Goal: Information Seeking & Learning: Compare options

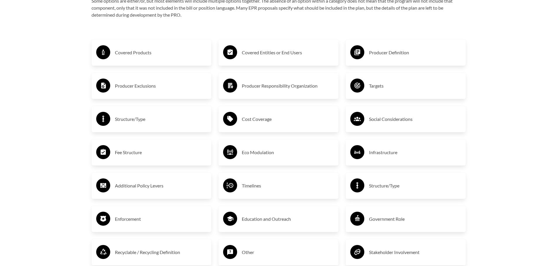
scroll to position [1023, 0]
click at [251, 121] on h3 "Cost Coverage" at bounding box center [288, 119] width 92 height 9
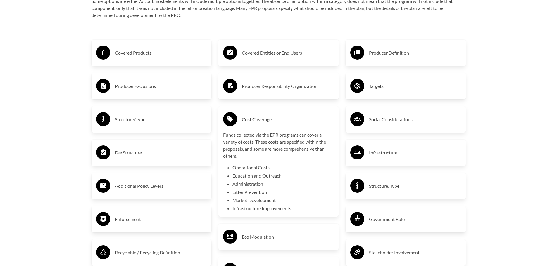
click at [251, 121] on h3 "Cost Coverage" at bounding box center [288, 119] width 92 height 9
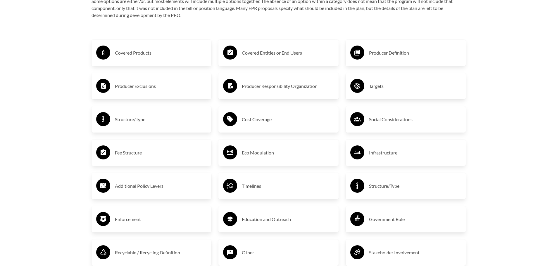
click at [121, 153] on h3 "Fee Structure" at bounding box center [161, 152] width 92 height 9
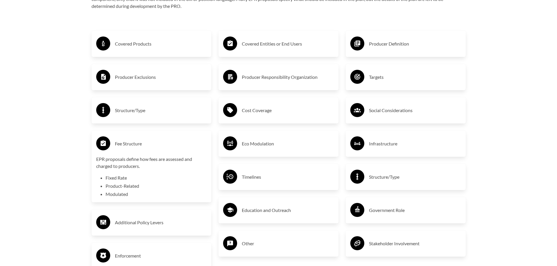
scroll to position [994, 0]
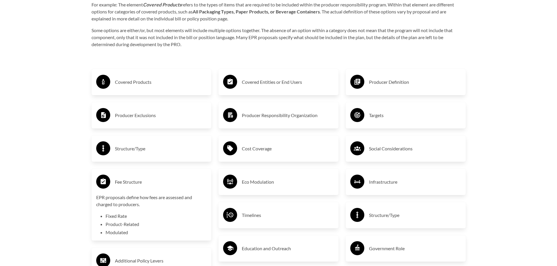
click at [127, 116] on h3 "Producer Exclusions" at bounding box center [161, 115] width 92 height 9
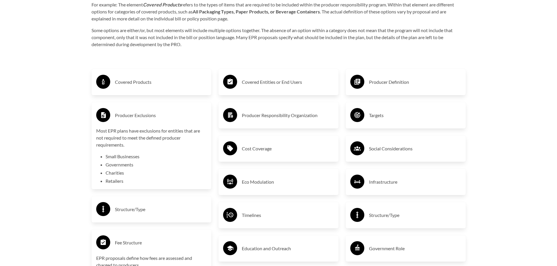
click at [126, 82] on h3 "Covered Products" at bounding box center [161, 81] width 92 height 9
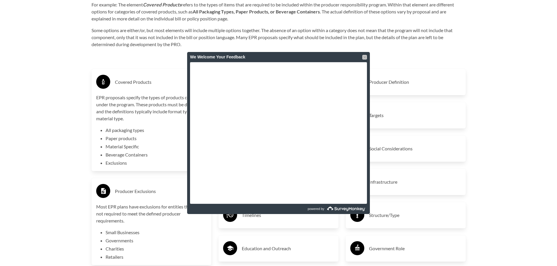
click at [365, 58] on div at bounding box center [364, 57] width 5 height 5
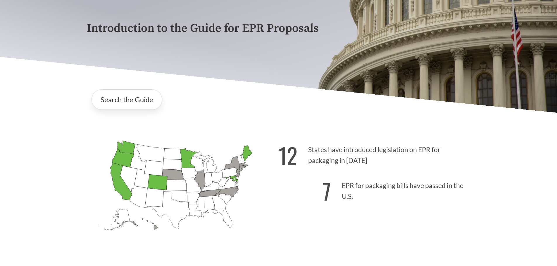
scroll to position [88, 0]
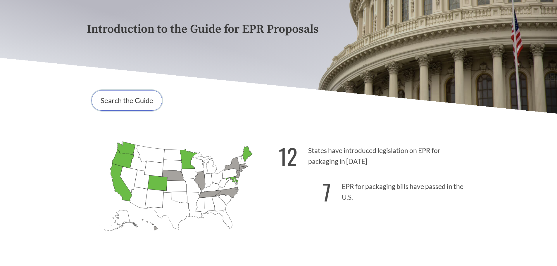
click at [115, 101] on link "Search the Guide" at bounding box center [127, 100] width 71 height 20
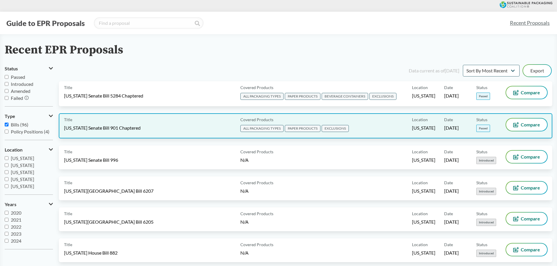
click at [333, 129] on span "EXCLUSIONS" at bounding box center [335, 128] width 27 height 7
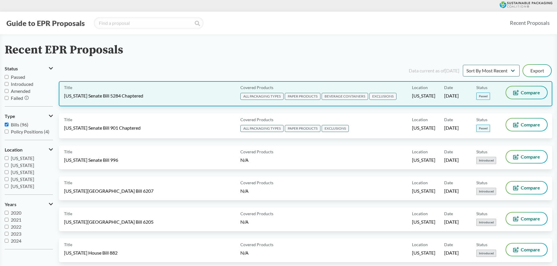
click at [526, 94] on span "Compare" at bounding box center [530, 92] width 19 height 5
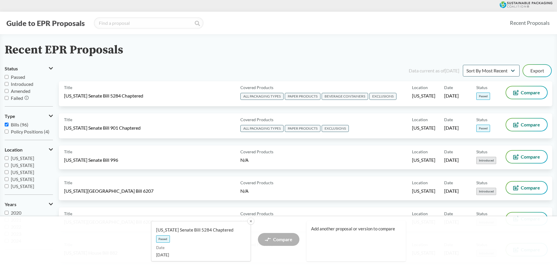
click at [6, 77] on input "Passed" at bounding box center [7, 77] width 4 height 4
checkbox input "true"
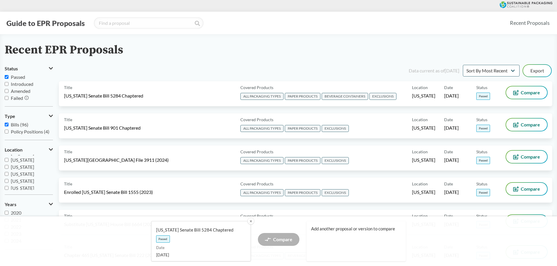
scroll to position [126, 0]
click at [6, 180] on input "[US_STATE]" at bounding box center [7, 179] width 4 height 4
checkbox input "true"
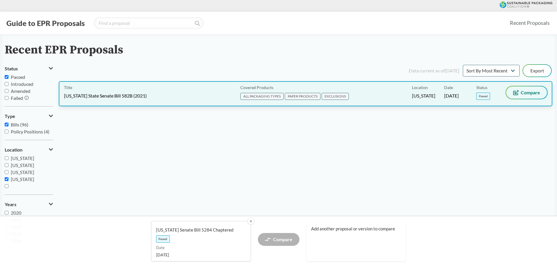
click at [531, 92] on span "Compare" at bounding box center [530, 92] width 19 height 5
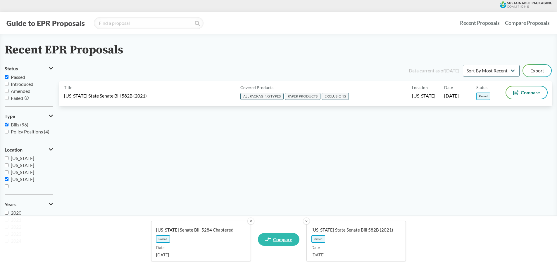
click at [277, 240] on span "Compare" at bounding box center [282, 239] width 19 height 5
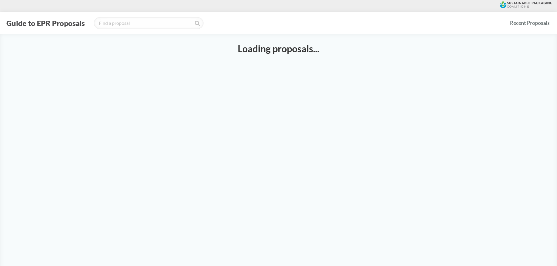
select select "SB5284C"
select select "SB582B"
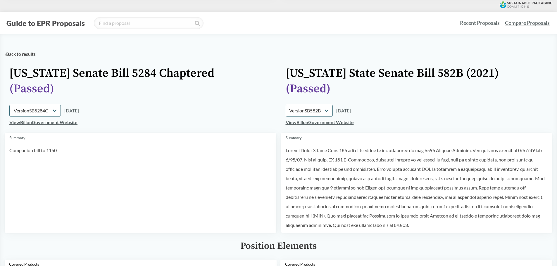
click at [10, 54] on link "‹ Back to results" at bounding box center [20, 54] width 31 height 6
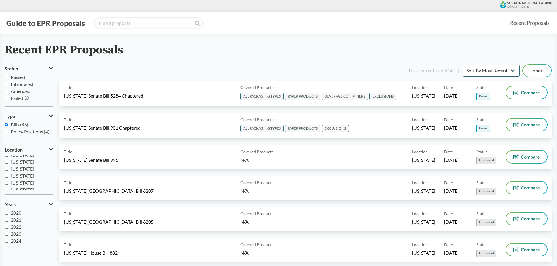
scroll to position [61, 0]
click at [6, 76] on input "Passed" at bounding box center [7, 77] width 4 height 4
checkbox input "true"
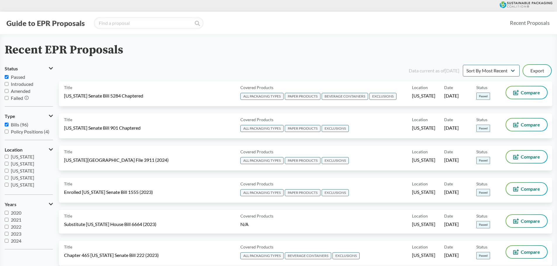
scroll to position [126, 0]
click at [6, 179] on input "[US_STATE]" at bounding box center [7, 179] width 4 height 4
checkbox input "true"
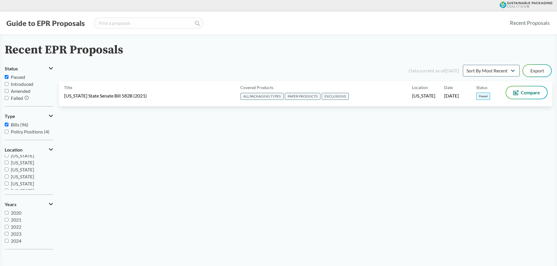
scroll to position [91, 0]
click at [8, 180] on input "[US_STATE]" at bounding box center [7, 179] width 4 height 4
checkbox input "true"
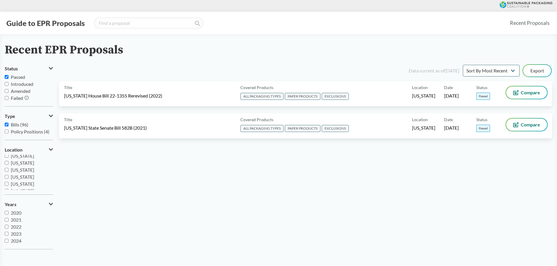
scroll to position [0, 0]
click at [7, 165] on input "[US_STATE]" at bounding box center [7, 165] width 4 height 4
checkbox input "true"
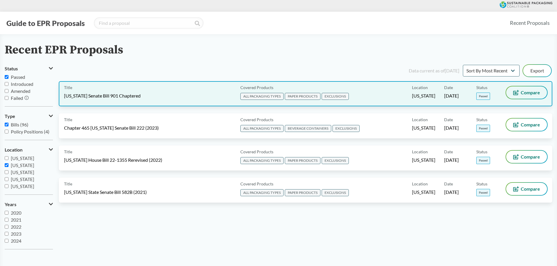
click at [526, 95] on span "Compare" at bounding box center [530, 92] width 19 height 5
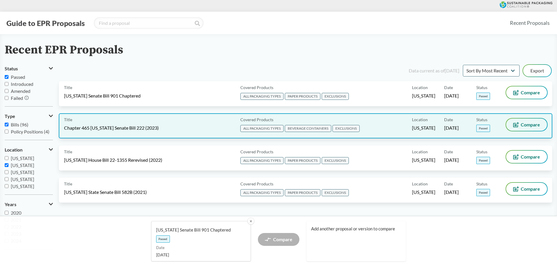
click at [525, 123] on span "Compare" at bounding box center [530, 124] width 19 height 5
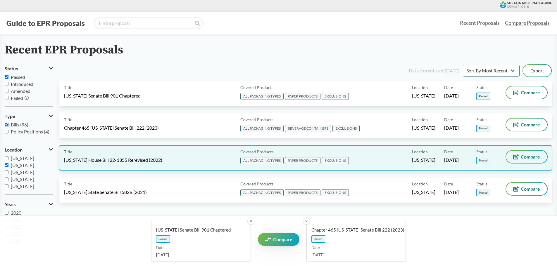
click at [526, 155] on span "Compare" at bounding box center [530, 157] width 19 height 5
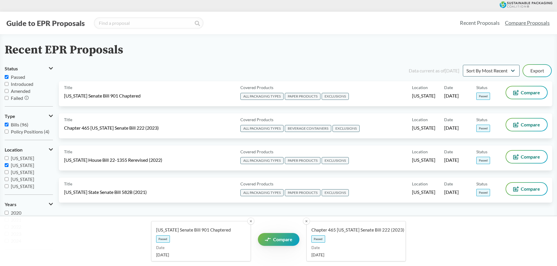
select select "SB5284C"
select select "SB582B"
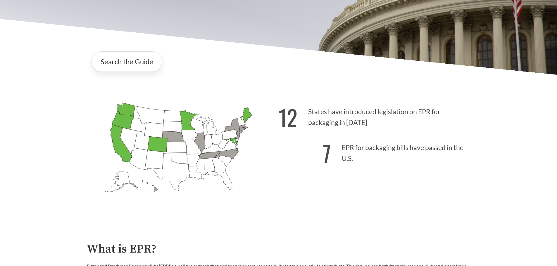
scroll to position [146, 0]
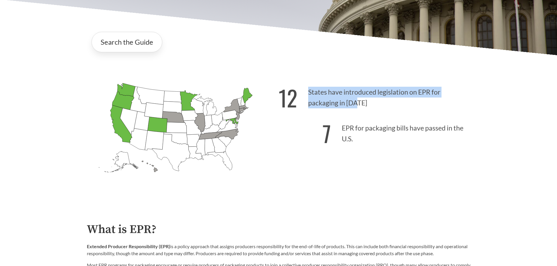
drag, startPoint x: 309, startPoint y: 92, endPoint x: 358, endPoint y: 102, distance: 50.6
click at [358, 102] on p "12 States have introduced legislation on EPR for packaging in 2025" at bounding box center [375, 96] width 192 height 36
click at [354, 100] on p "12 States have introduced legislation on EPR for packaging in 2025" at bounding box center [375, 96] width 192 height 36
drag, startPoint x: 309, startPoint y: 92, endPoint x: 360, endPoint y: 106, distance: 52.8
click at [360, 106] on p "12 States have introduced legislation on EPR for packaging in 2025" at bounding box center [375, 96] width 192 height 36
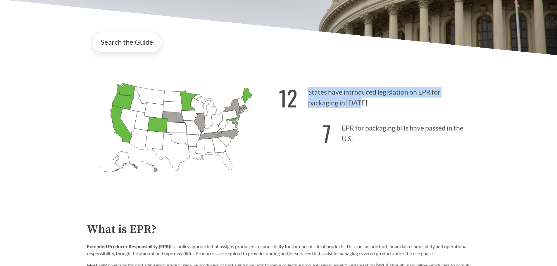
copy p "States have introduced legislation on EPR for packaging in [DATE]"
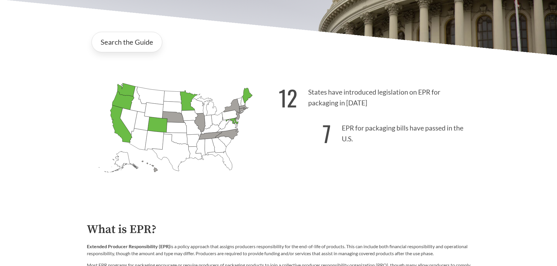
click at [341, 183] on div "12 States have introduced legislation on EPR for packaging in 2025 7 EPR for pa…" at bounding box center [375, 139] width 192 height 122
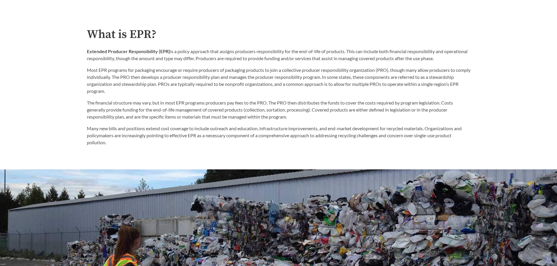
scroll to position [351, 0]
